Goal: Browse casually

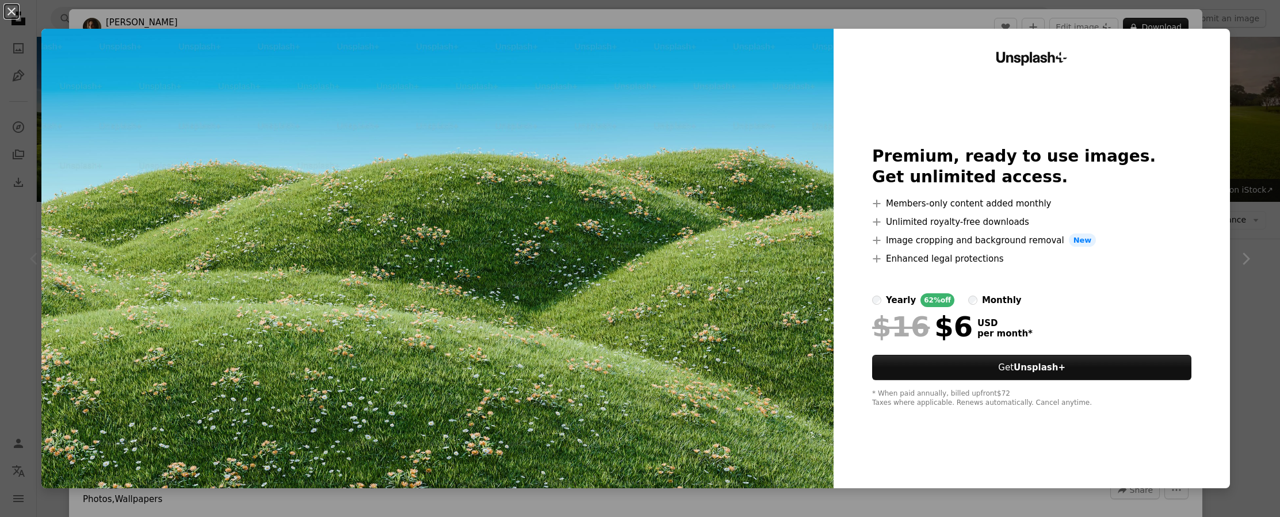
click at [988, 303] on div "monthly" at bounding box center [1002, 300] width 40 height 14
click at [1238, 48] on div "An X shape Unsplash+ Premium, ready to use images. Get unlimited access. A plus…" at bounding box center [640, 258] width 1280 height 517
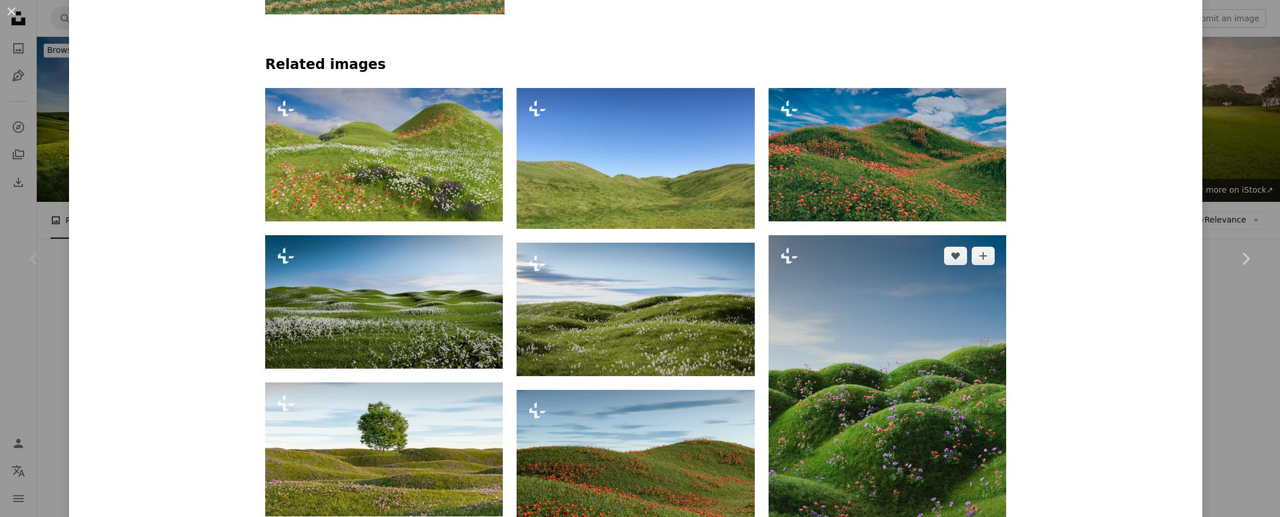
scroll to position [856, 0]
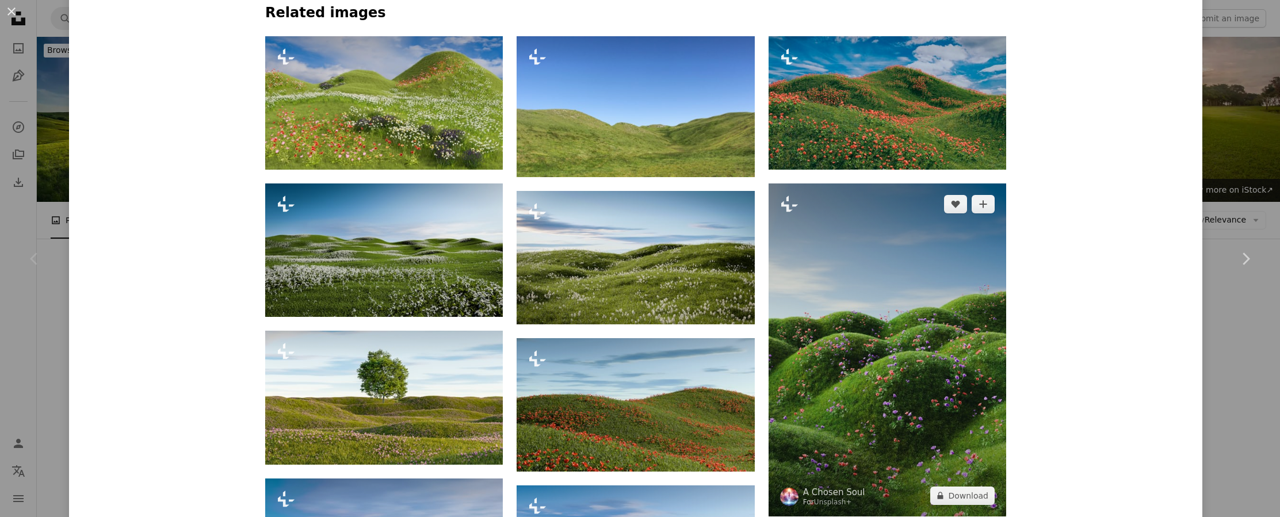
click at [874, 328] on img at bounding box center [887, 349] width 238 height 333
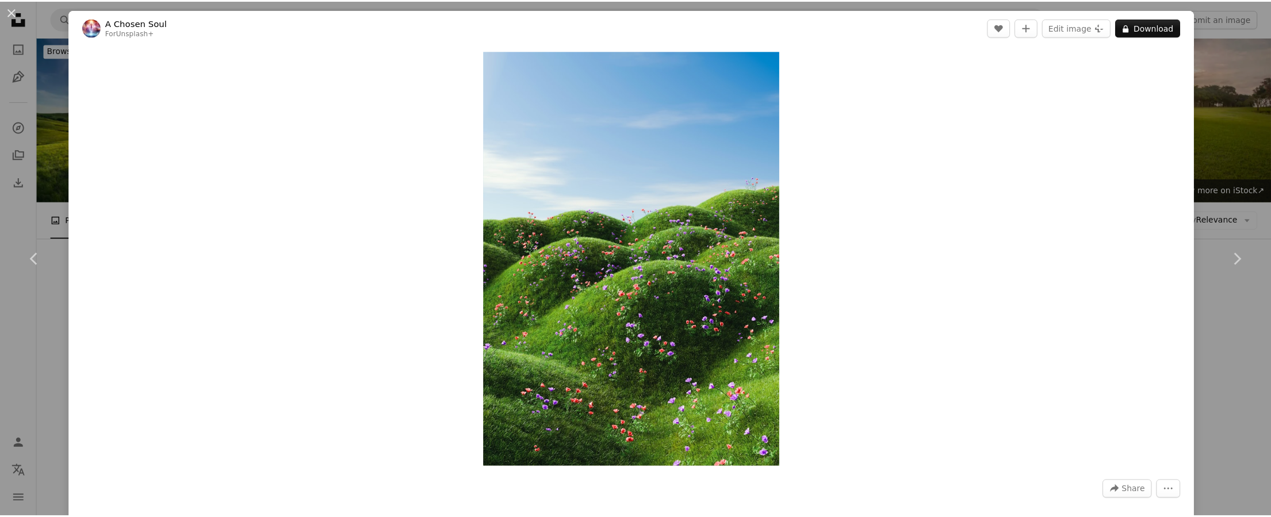
scroll to position [2, 0]
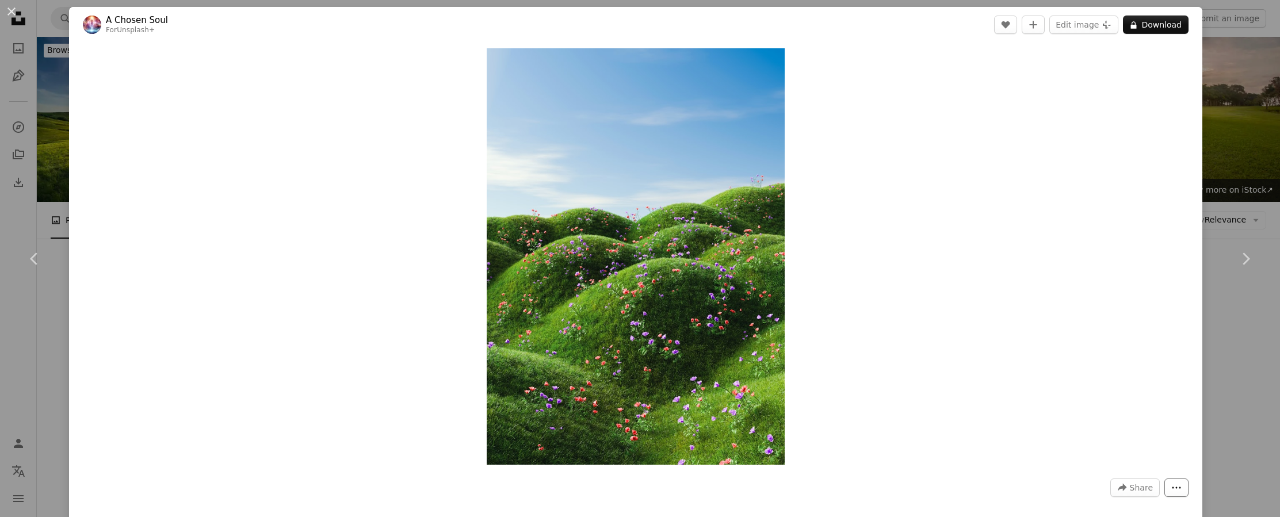
click at [1171, 487] on icon "More Actions" at bounding box center [1176, 488] width 10 height 10
click at [1015, 354] on dialog "An X shape Chevron left Chevron right A Chosen Soul For Unsplash+ A heart A plu…" at bounding box center [640, 258] width 1280 height 517
click at [1137, 18] on button "A lock Download" at bounding box center [1156, 25] width 66 height 18
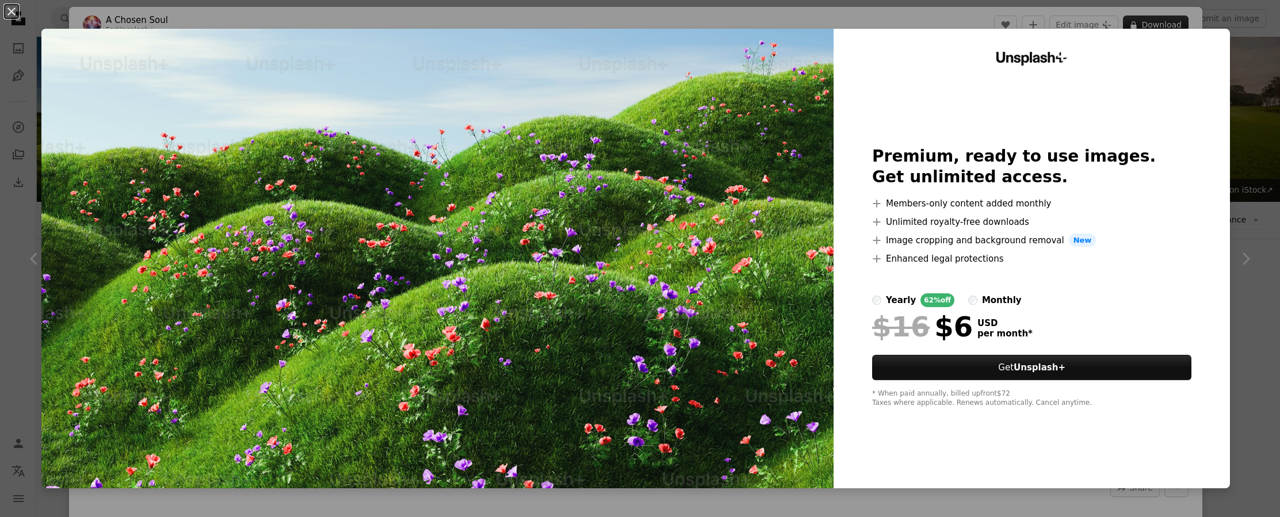
click at [1137, 18] on div "An X shape Unsplash+ Premium, ready to use images. Get unlimited access. A plus…" at bounding box center [640, 258] width 1280 height 517
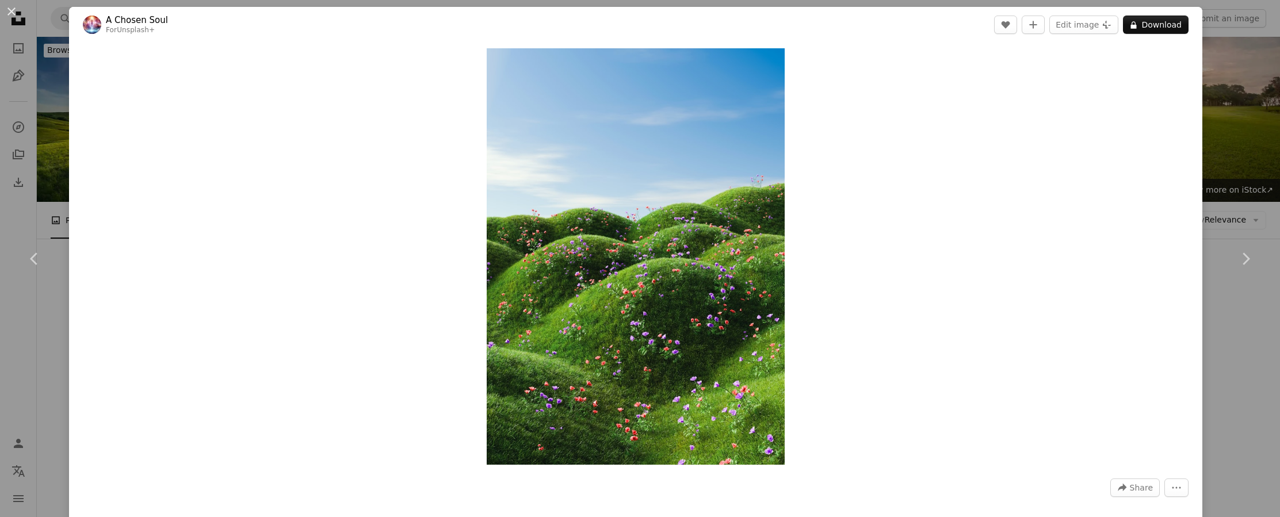
click at [1193, 110] on div "Zoom in" at bounding box center [635, 257] width 1133 height 428
click at [1207, 119] on div "An X shape Chevron left Chevron right A Chosen Soul For Unsplash+ A heart A plu…" at bounding box center [640, 258] width 1280 height 517
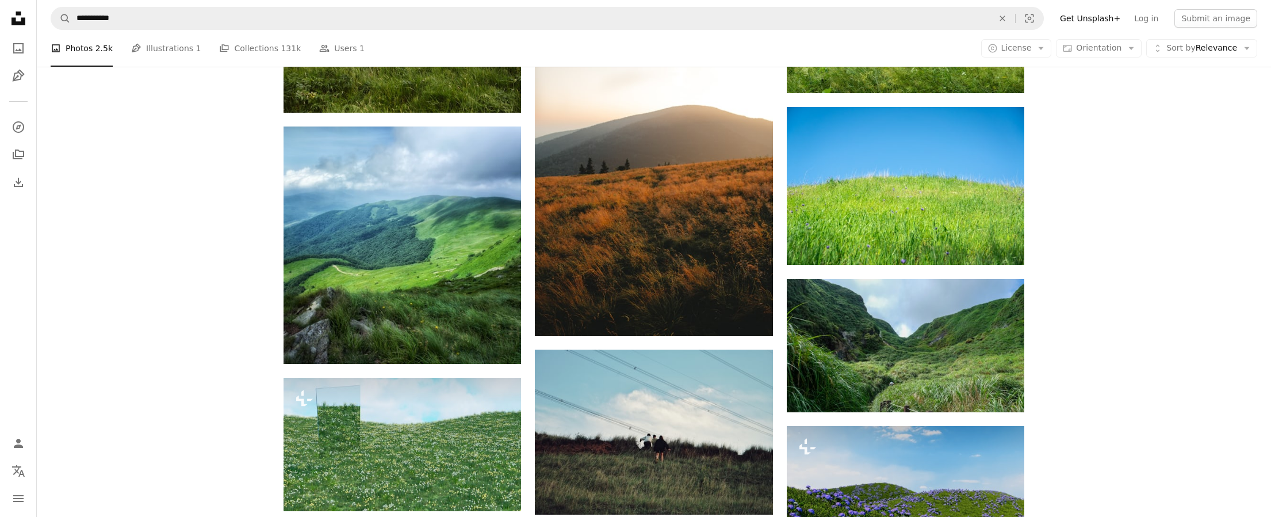
scroll to position [466, 0]
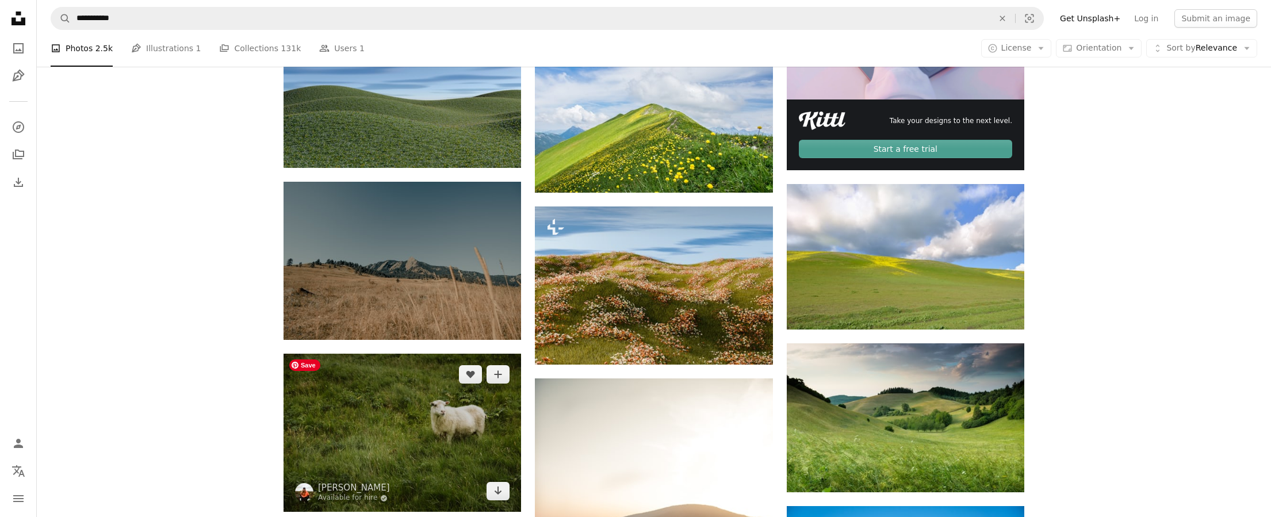
click at [470, 420] on img at bounding box center [403, 433] width 238 height 158
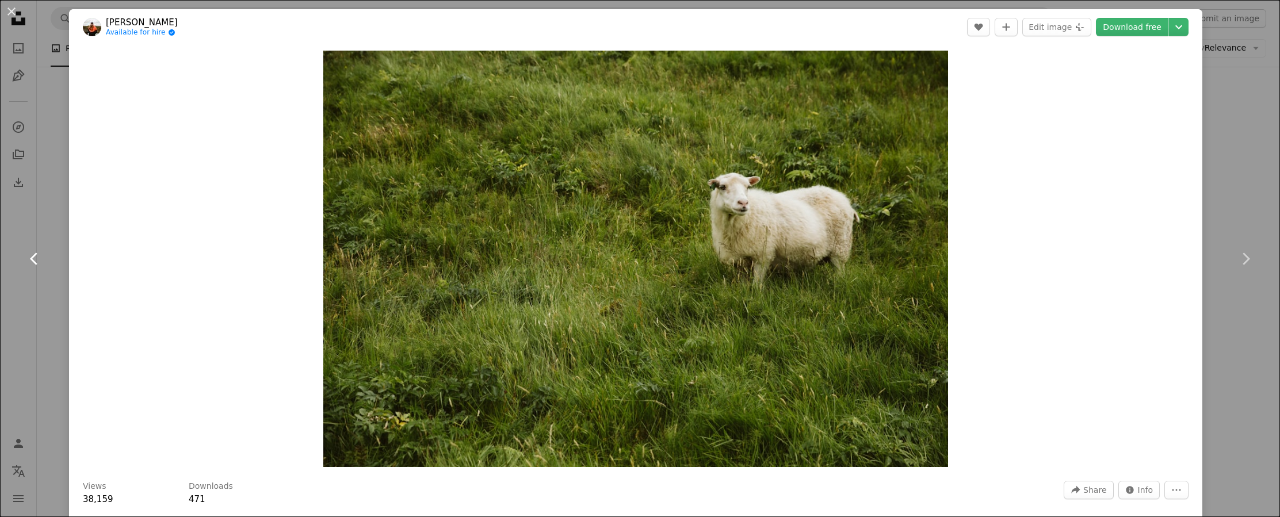
click at [26, 263] on icon "Chevron left" at bounding box center [34, 259] width 18 height 18
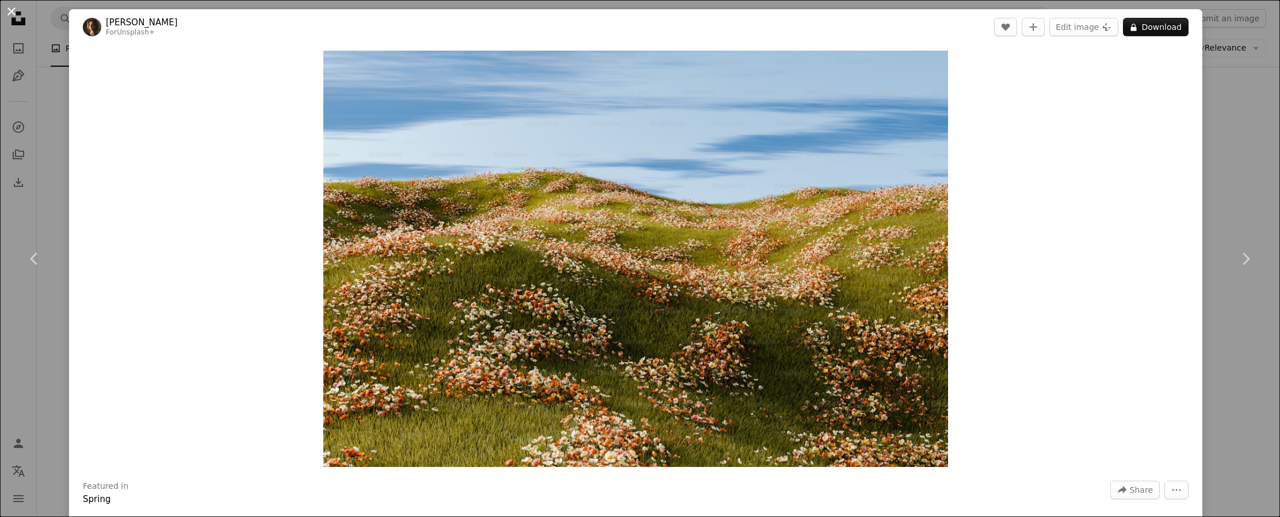
click at [5, 15] on button "An X shape" at bounding box center [12, 12] width 14 height 14
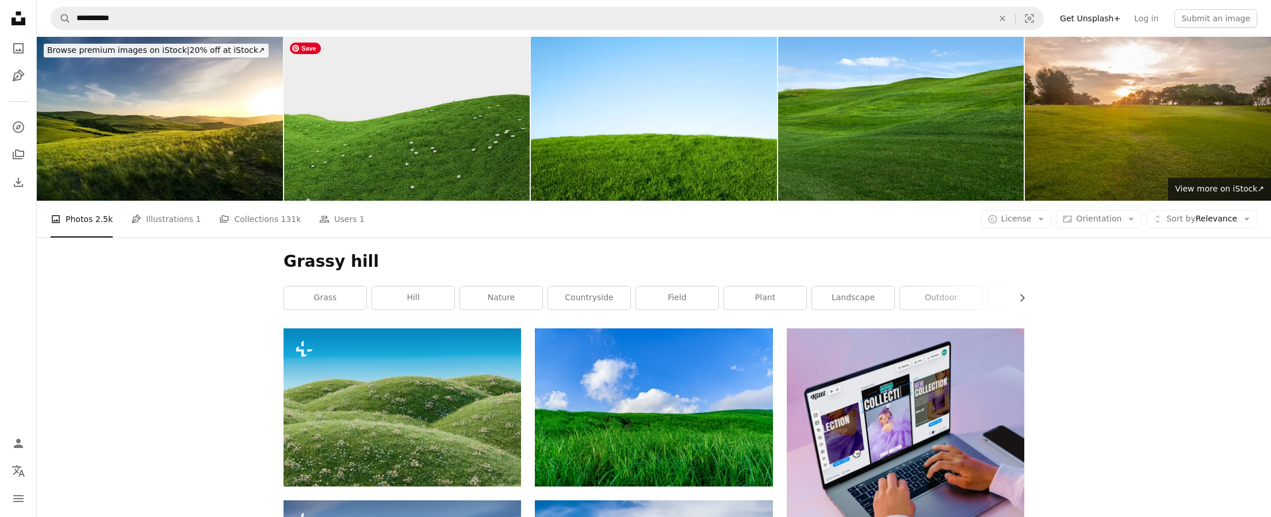
click at [429, 177] on img at bounding box center [407, 119] width 246 height 164
click at [346, 155] on img at bounding box center [407, 119] width 246 height 164
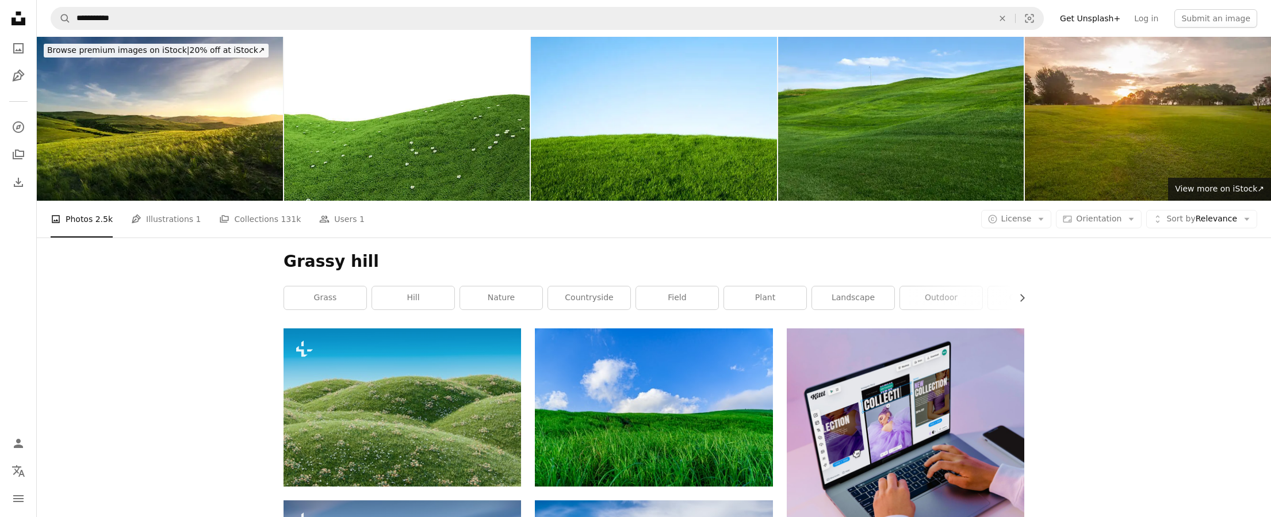
scroll to position [244, 0]
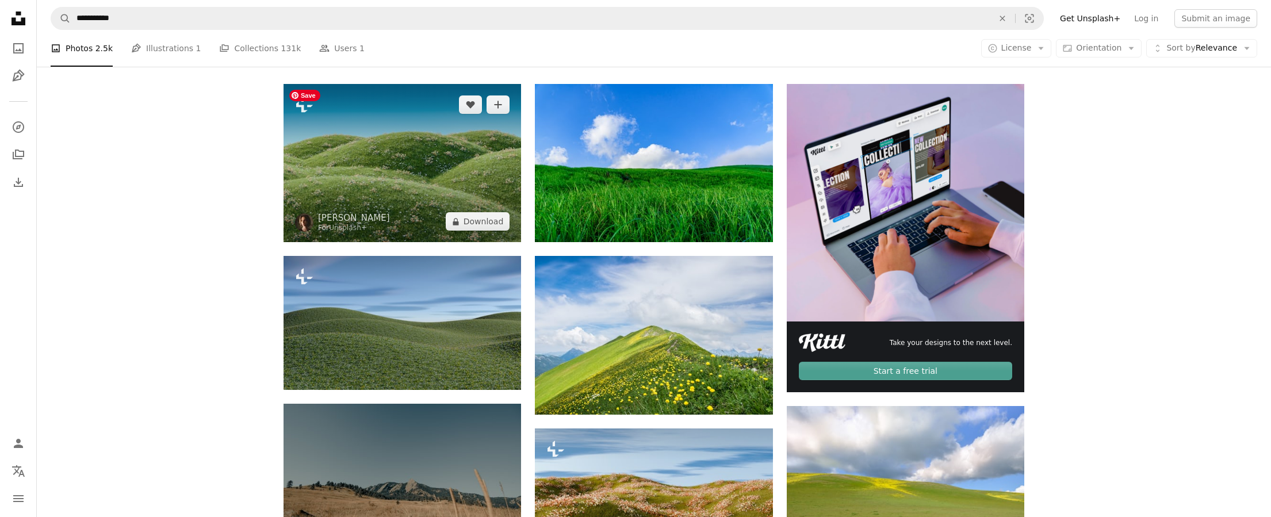
click at [437, 195] on img at bounding box center [403, 163] width 238 height 158
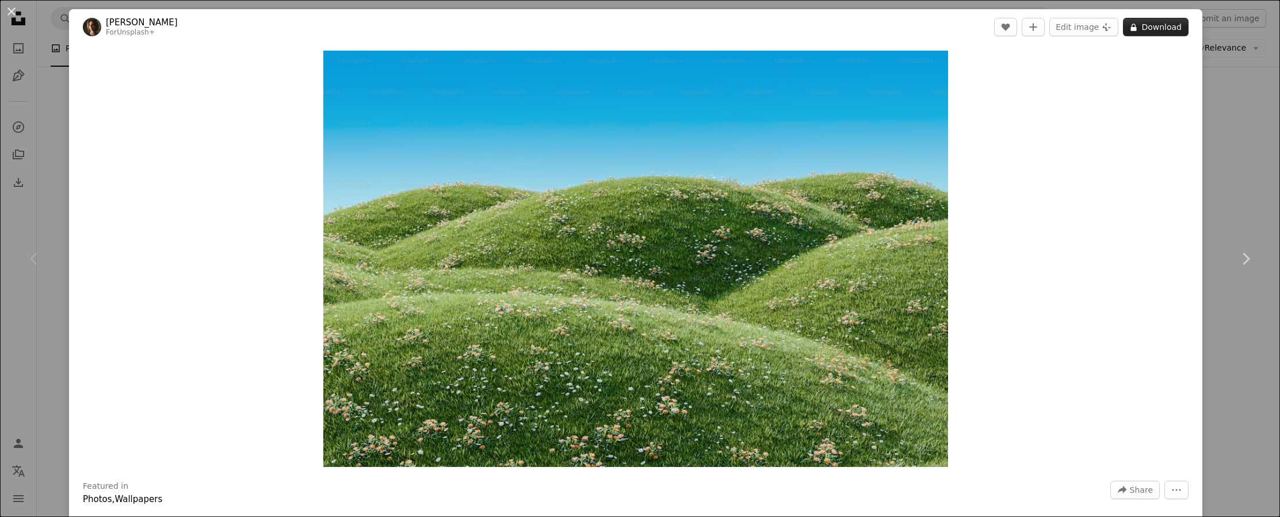
click at [1134, 30] on button "A lock Download" at bounding box center [1156, 27] width 66 height 18
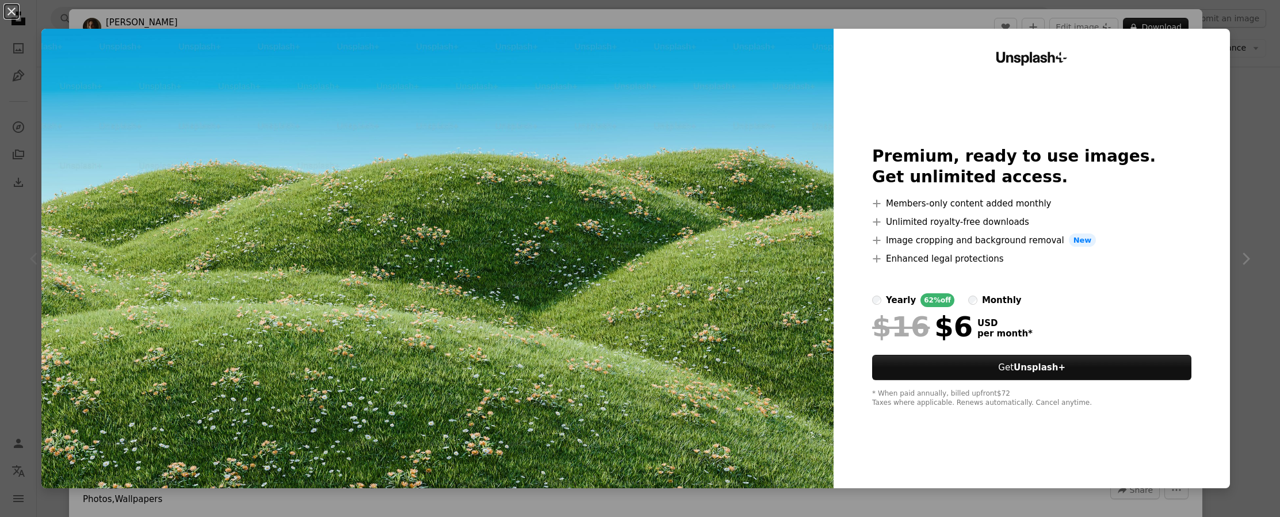
click at [968, 398] on div "* When paid annually, billed upfront $72 Taxes where applicable. Renews automat…" at bounding box center [1031, 398] width 319 height 18
click at [1234, 28] on div "An X shape Unsplash+ Premium, ready to use images. Get unlimited access. A plus…" at bounding box center [640, 258] width 1280 height 517
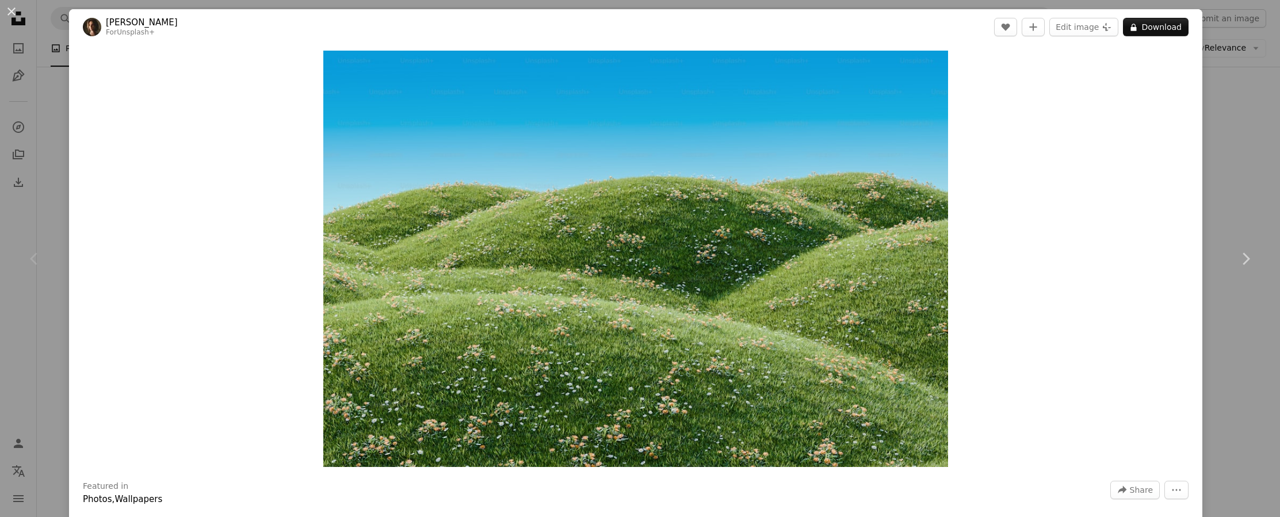
click at [52, 71] on div "An X shape Chevron left Chevron right [PERSON_NAME] For Unsplash+ A heart A plu…" at bounding box center [640, 258] width 1280 height 517
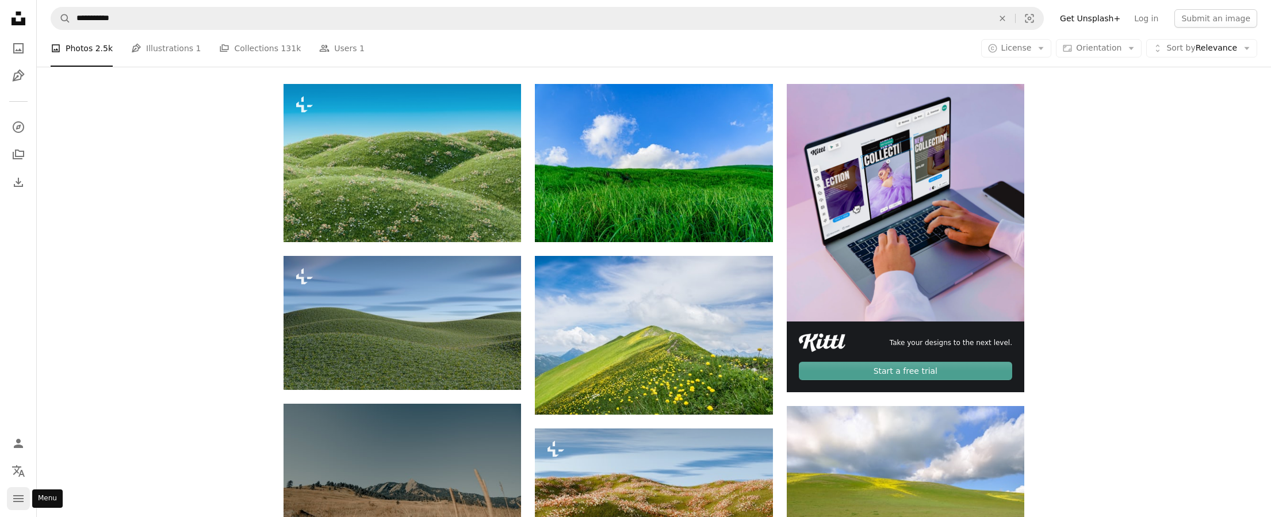
click at [13, 497] on icon "navigation menu" at bounding box center [19, 499] width 14 height 14
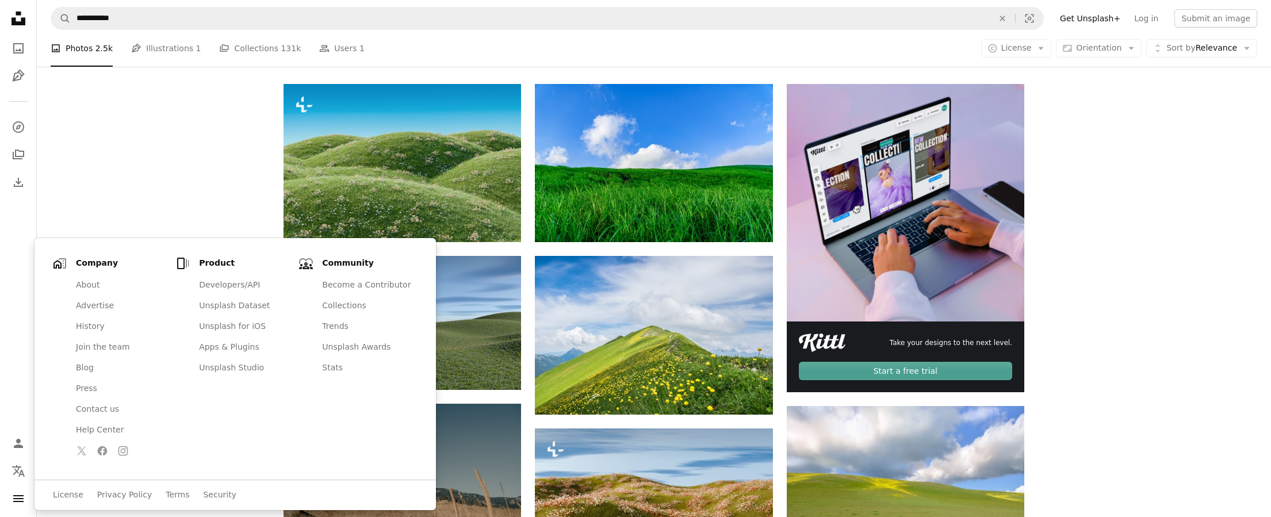
click at [20, 423] on nav "Unsplash logo Unsplash Home A photo Pen Tool A compass A stack of folders Downl…" at bounding box center [18, 258] width 37 height 517
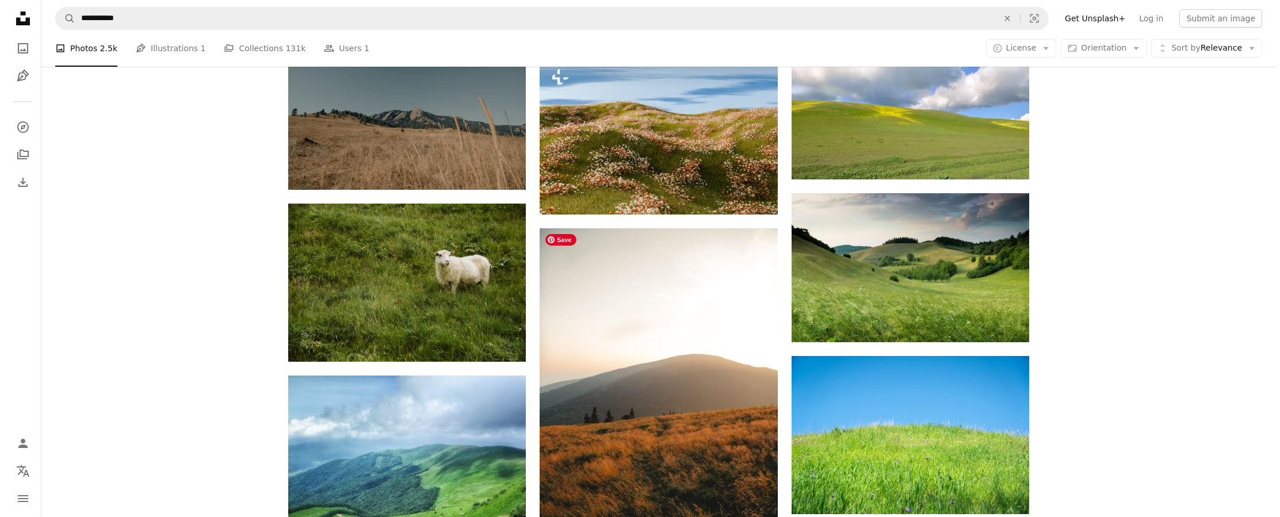
scroll to position [1003, 0]
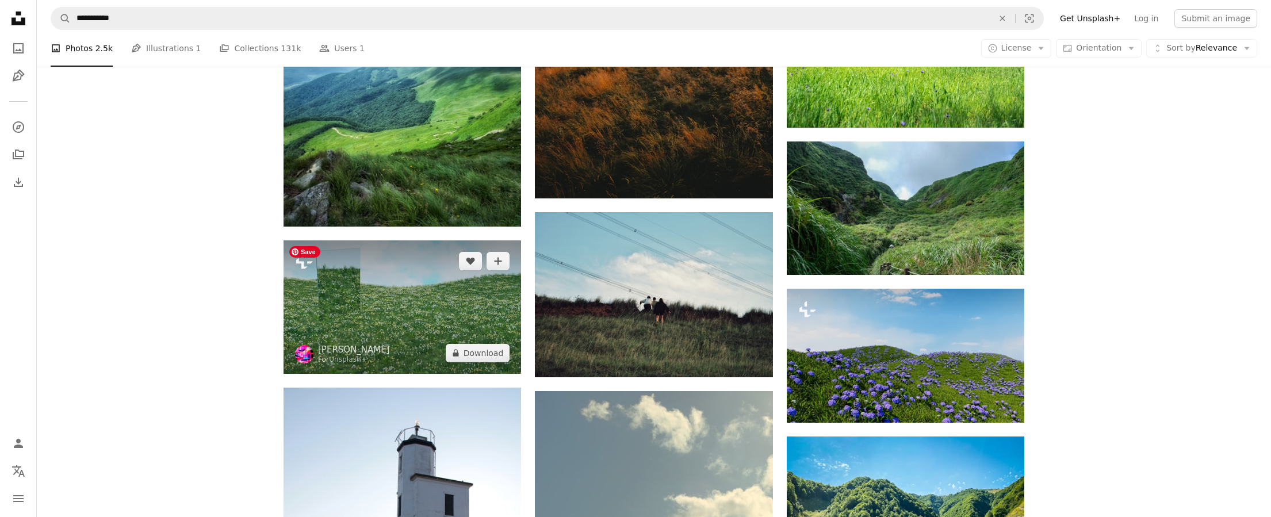
click at [445, 341] on img at bounding box center [403, 306] width 238 height 133
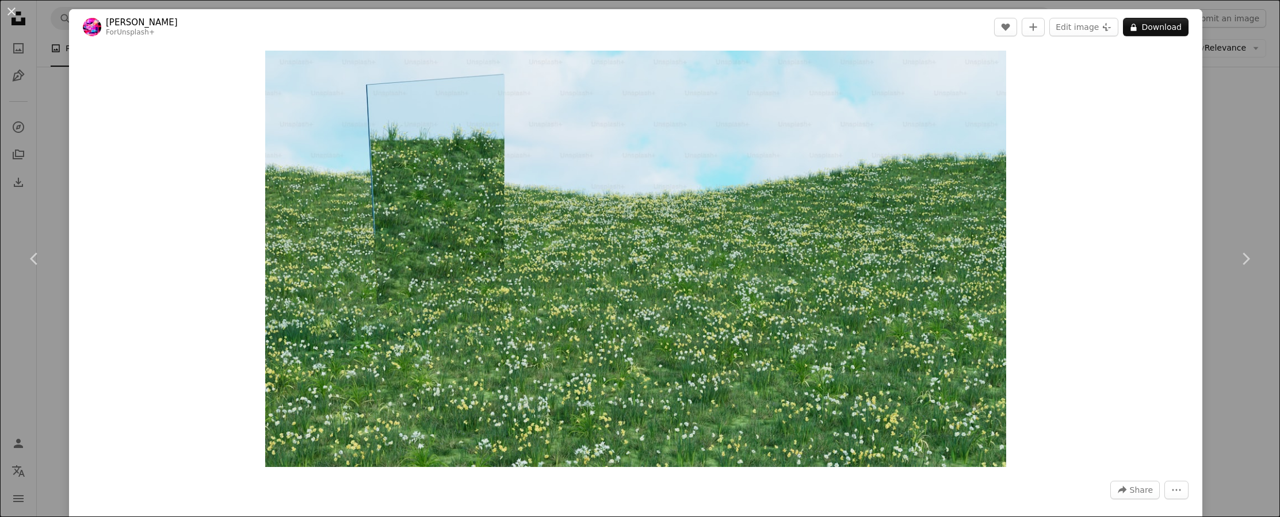
scroll to position [555, 0]
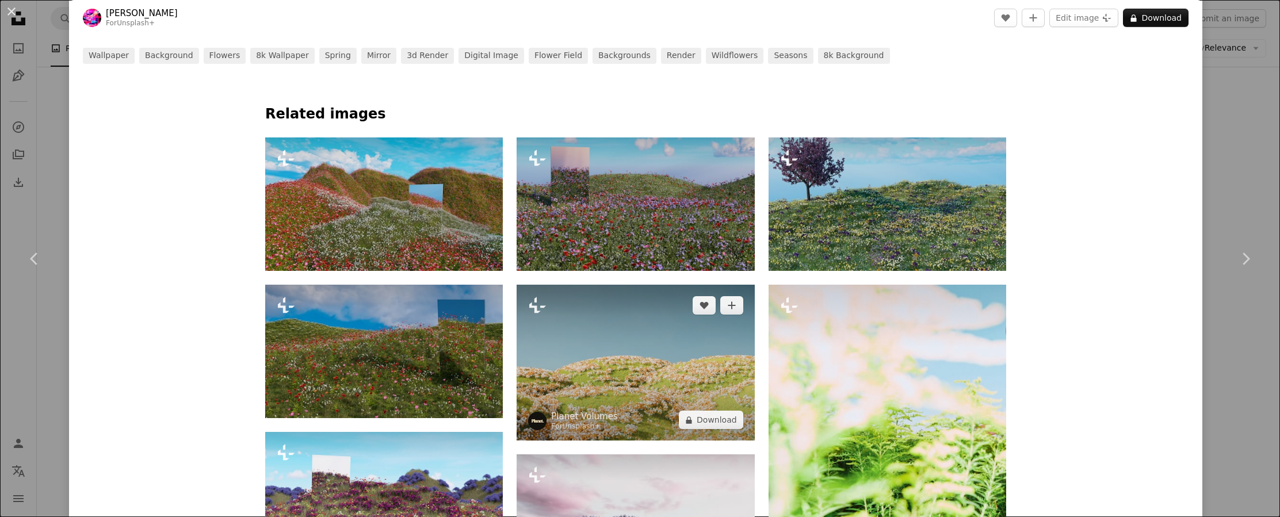
click at [589, 392] on img at bounding box center [636, 363] width 238 height 156
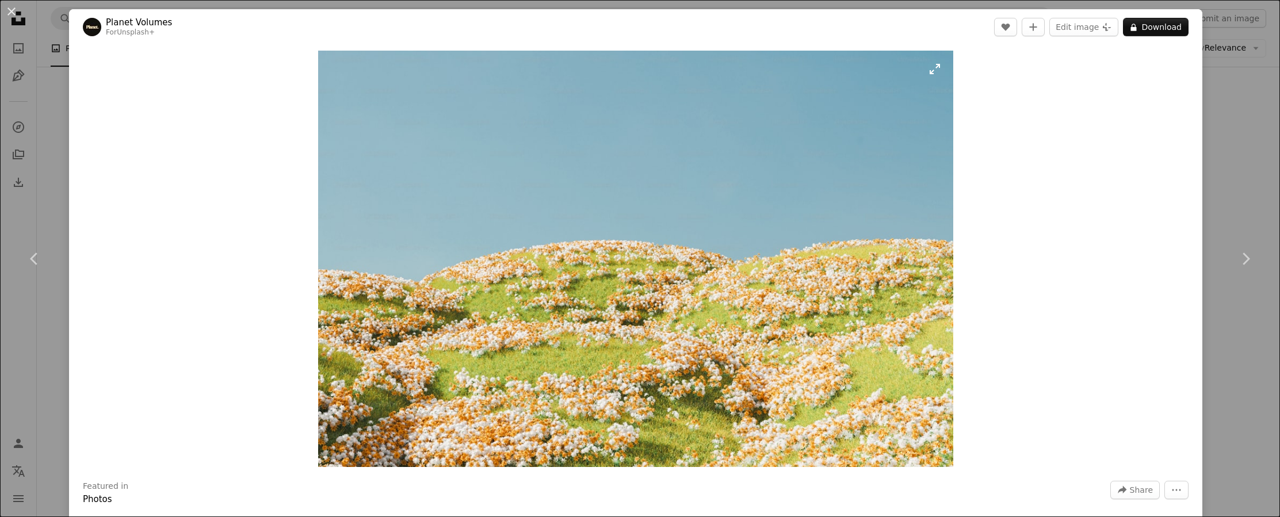
click at [928, 68] on img "Zoom in on this image" at bounding box center [635, 259] width 634 height 416
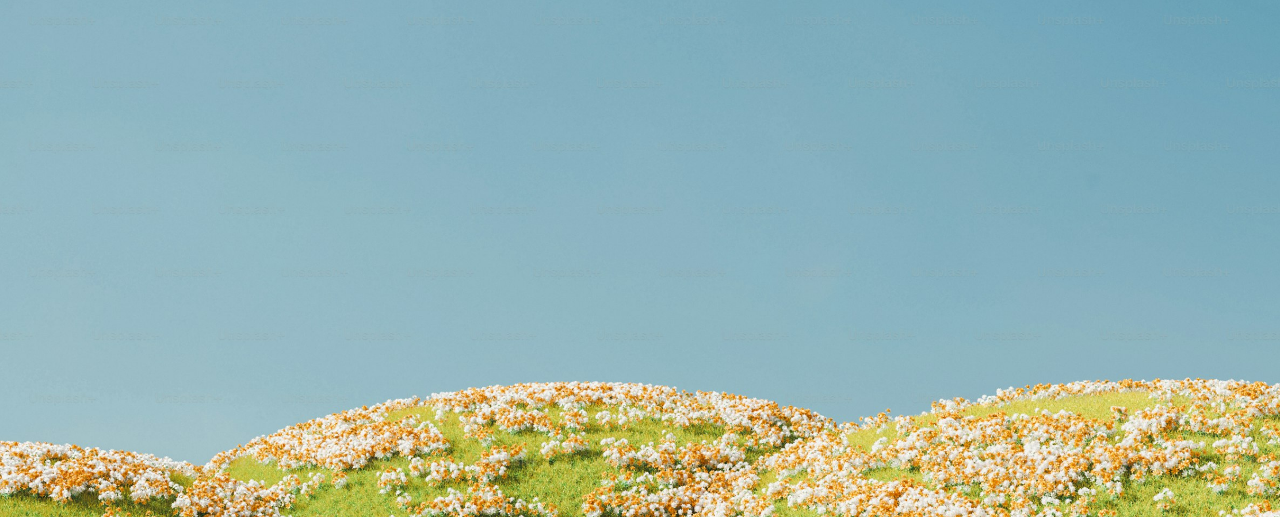
scroll to position [156, 0]
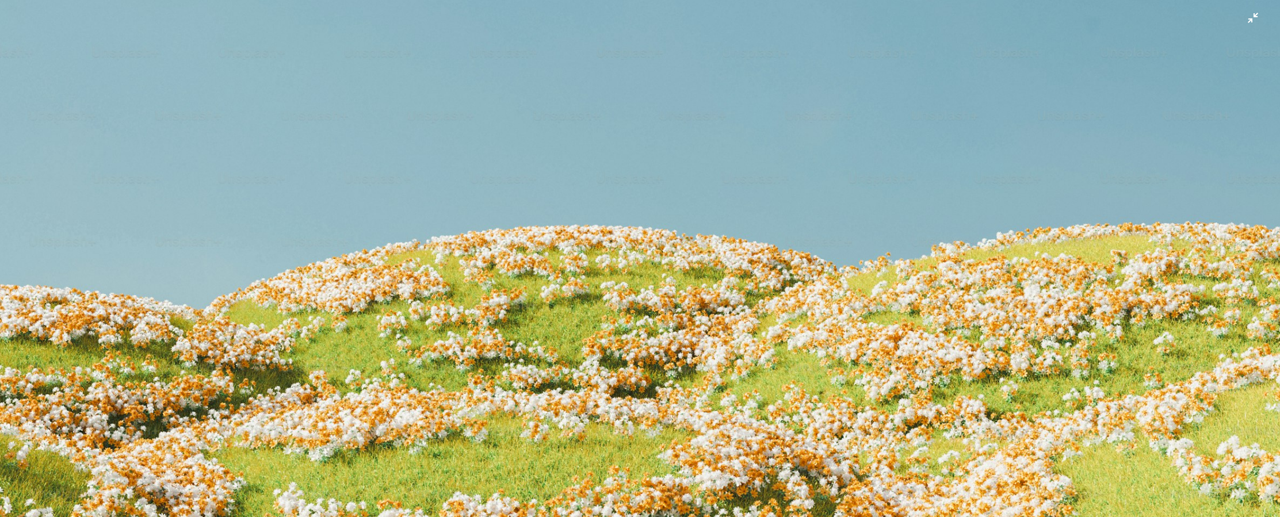
click at [647, 274] on img "Zoom out on this image" at bounding box center [639, 263] width 1281 height 840
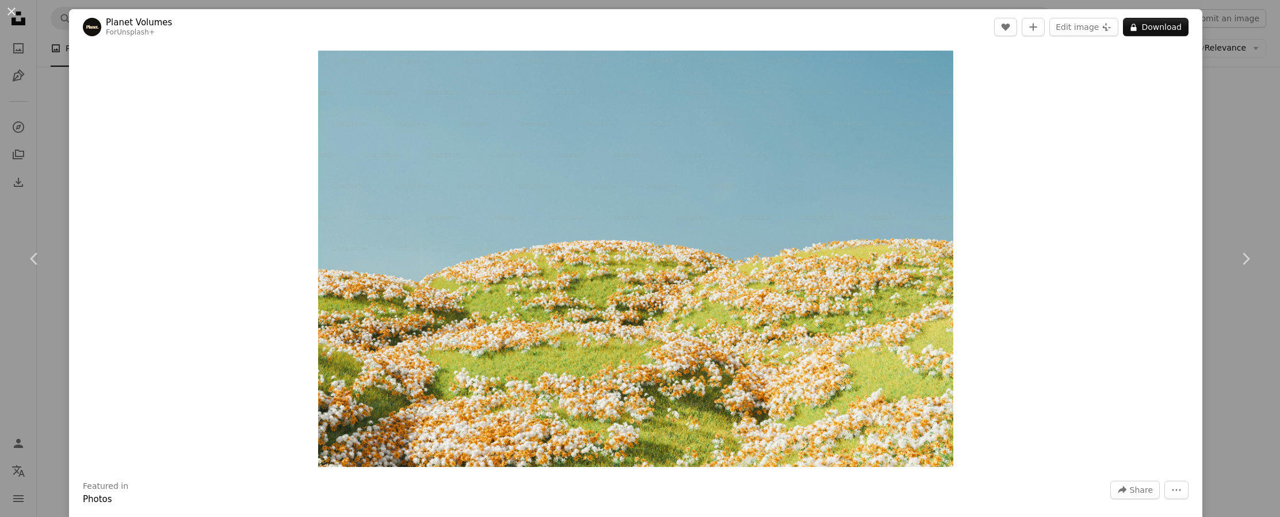
click at [647, 274] on img "Zoom in on this image" at bounding box center [635, 259] width 634 height 416
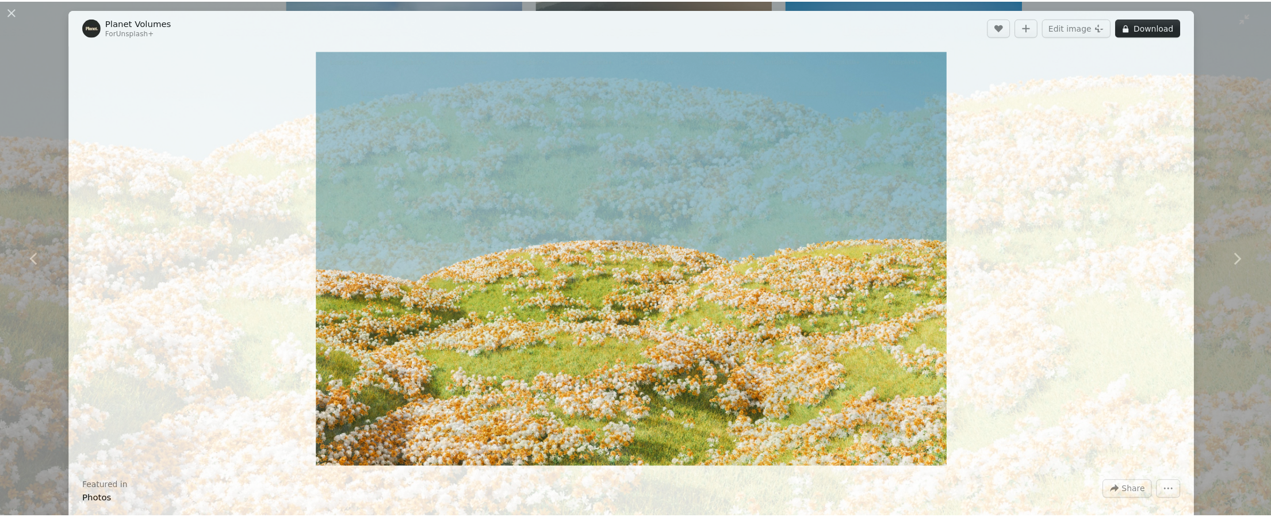
scroll to position [311, 0]
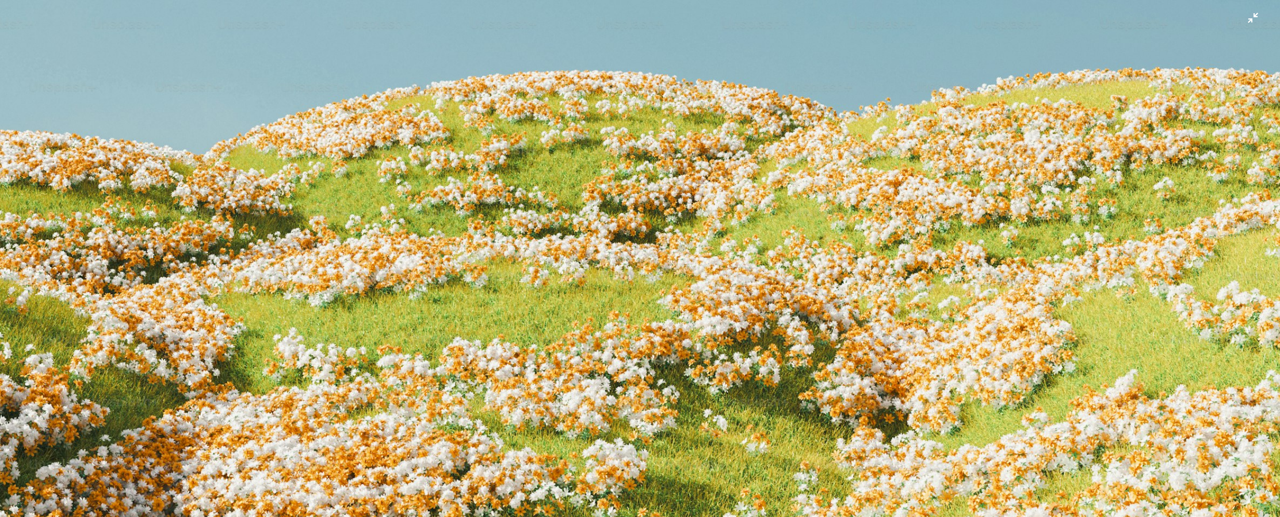
click at [779, 317] on img "Zoom out on this image" at bounding box center [639, 108] width 1281 height 840
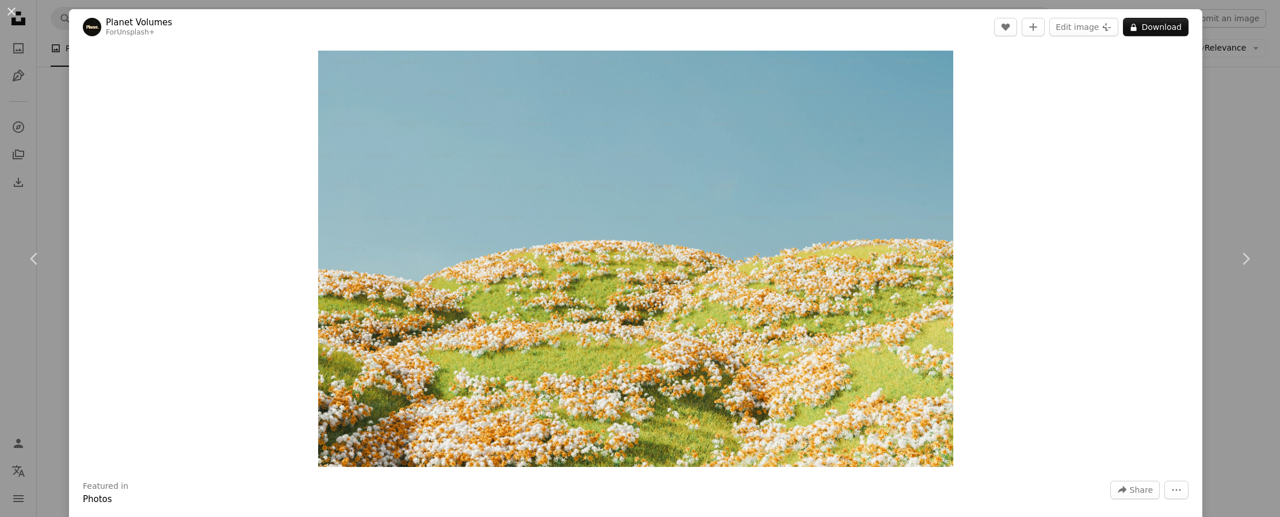
click at [1208, 40] on div "An X shape Chevron left Chevron right Planet Volumes For Unsplash+ A heart A pl…" at bounding box center [640, 258] width 1280 height 517
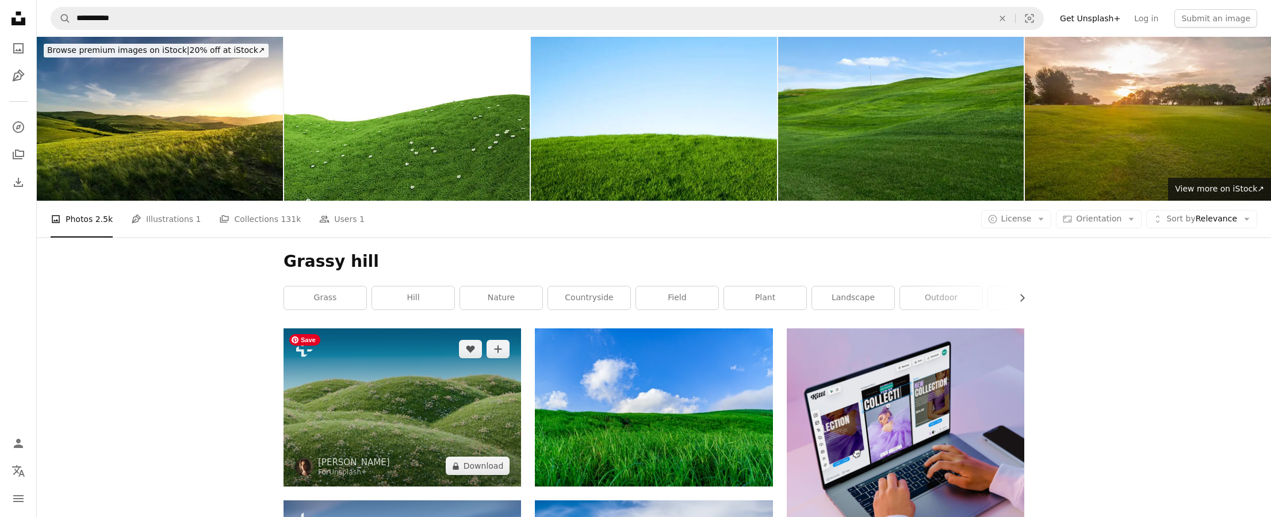
click at [395, 442] on img at bounding box center [403, 407] width 238 height 158
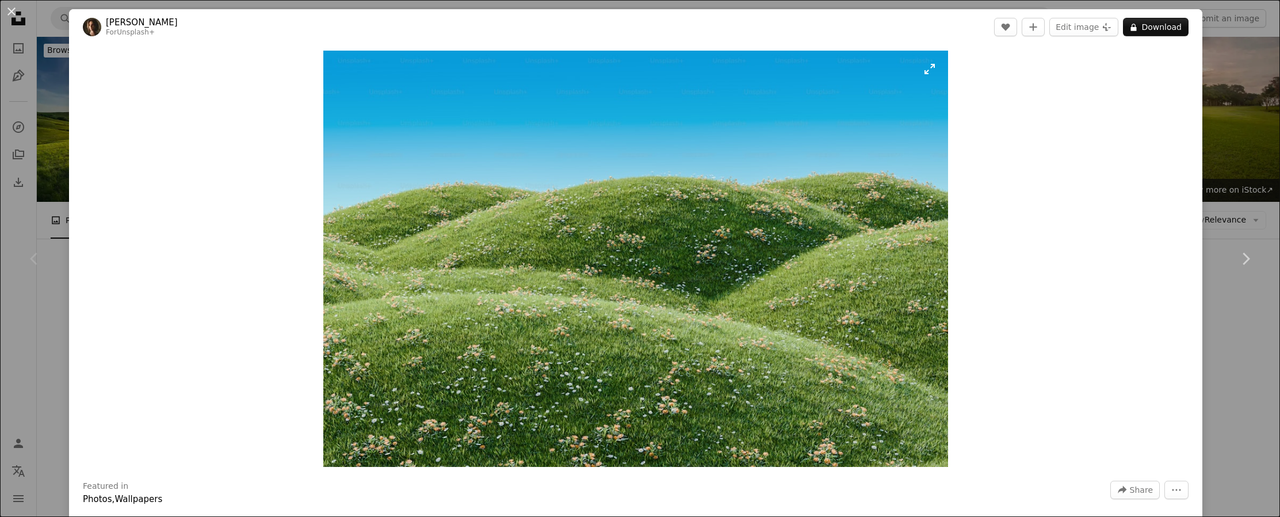
click at [523, 331] on img "Zoom in on this image" at bounding box center [635, 259] width 625 height 416
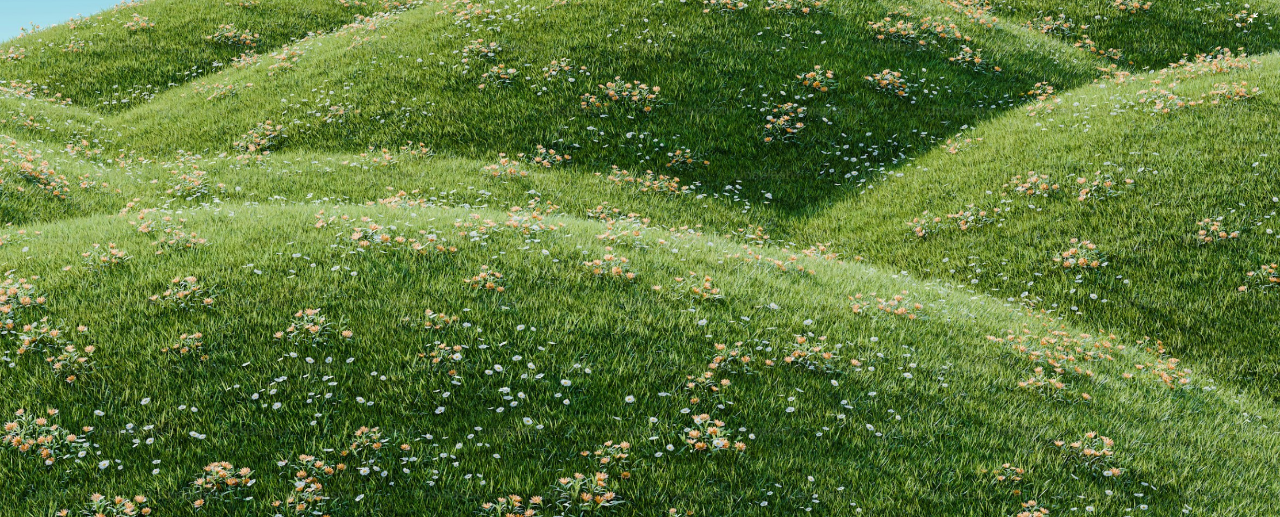
scroll to position [324, 0]
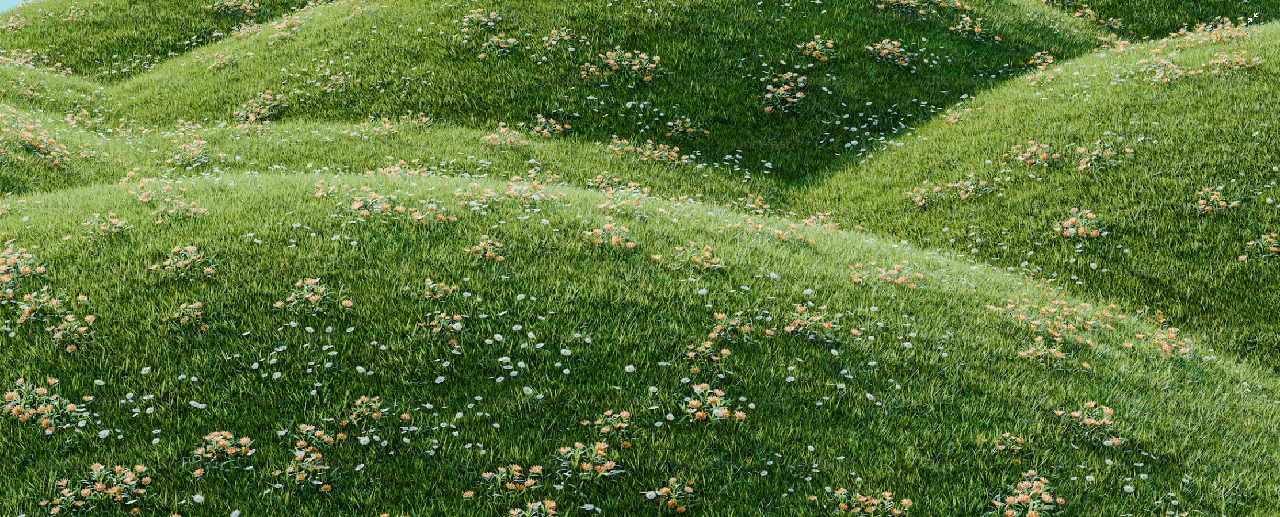
click at [573, 334] on img "Zoom out on this image" at bounding box center [639, 102] width 1281 height 854
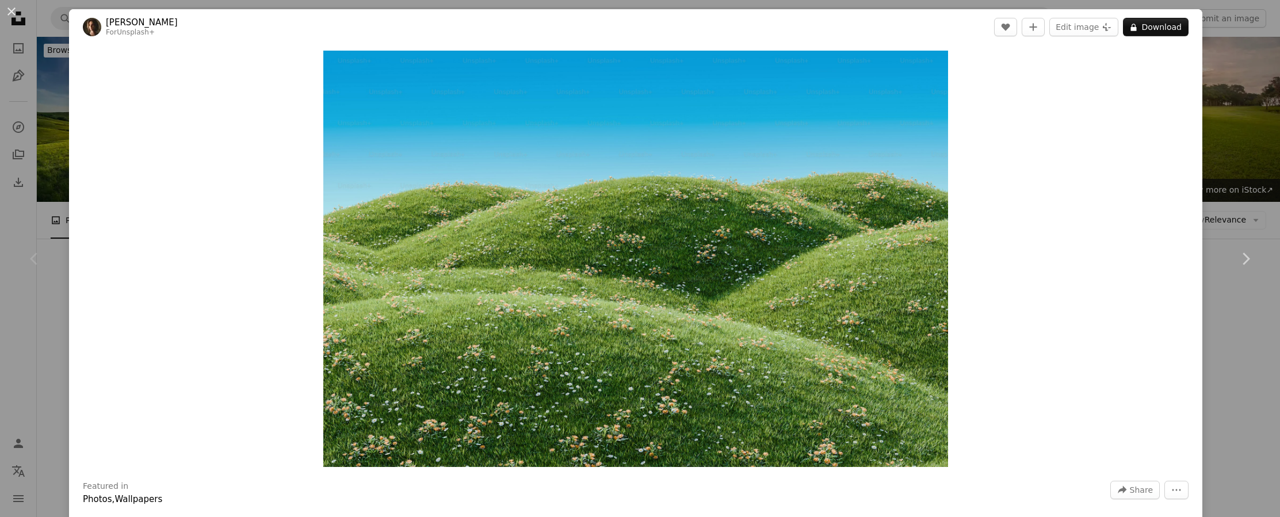
click at [573, 334] on img "Zoom in on this image" at bounding box center [635, 259] width 625 height 416
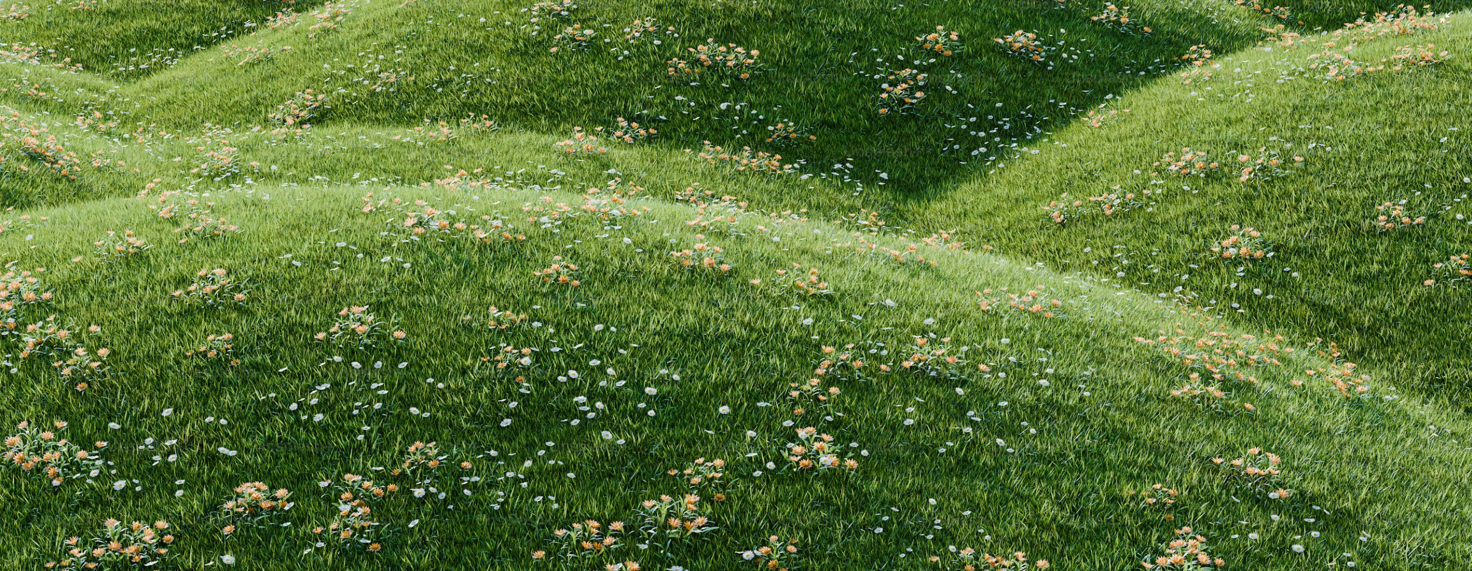
scroll to position [399, 0]
